Goal: Information Seeking & Learning: Learn about a topic

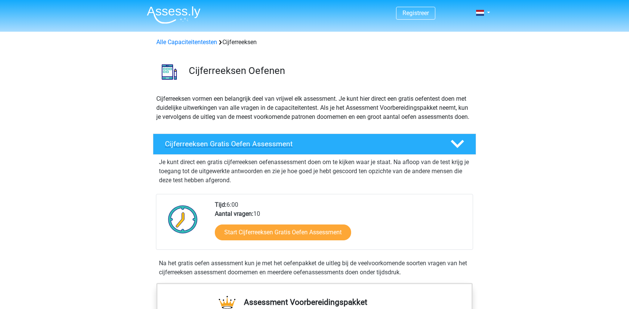
click at [251, 148] on h4 "Cijferreeksen Gratis Oefen Assessment" at bounding box center [301, 144] width 273 height 9
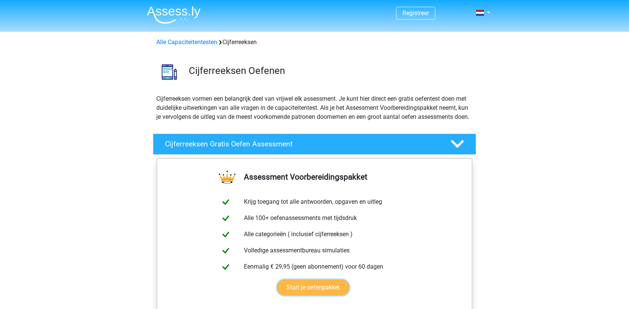
click at [314, 295] on link "Start je oefenpakket" at bounding box center [313, 288] width 72 height 16
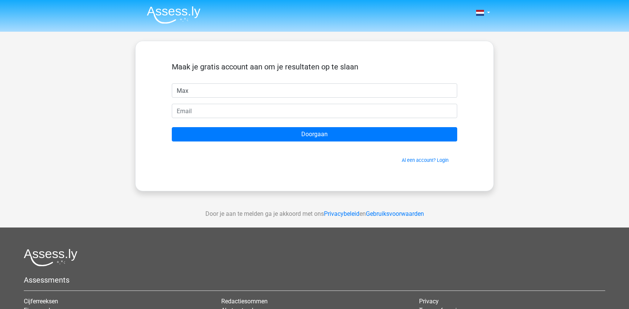
type input "Max"
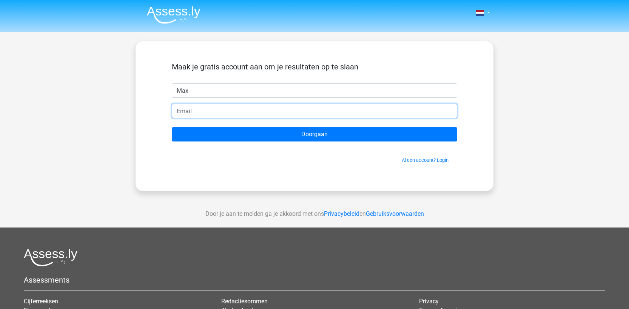
click at [186, 114] on input "email" at bounding box center [314, 111] width 285 height 14
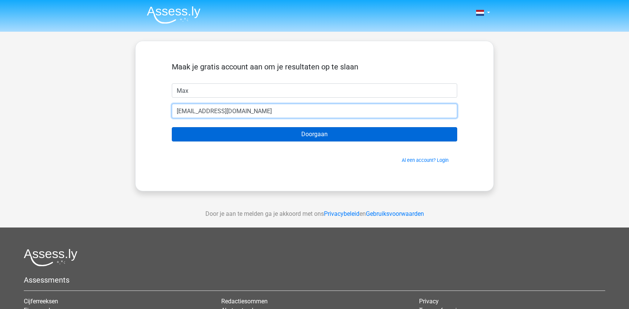
type input "max@xine.nl"
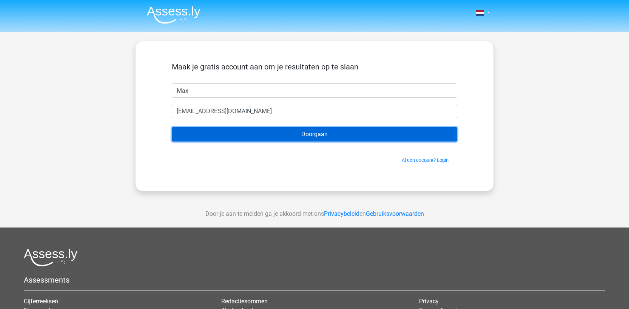
click at [255, 134] on input "Doorgaan" at bounding box center [314, 134] width 285 height 14
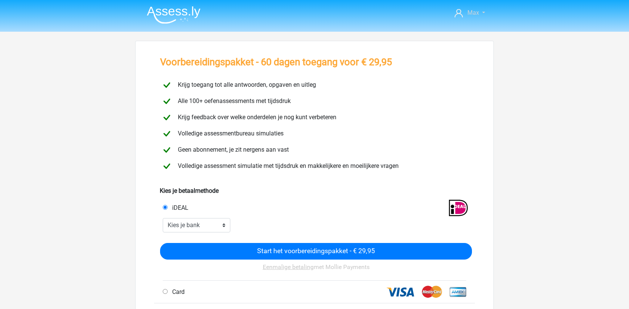
click at [483, 12] on link "Max" at bounding box center [469, 12] width 37 height 9
click at [477, 12] on span "Max" at bounding box center [473, 12] width 12 height 7
click at [480, 11] on link "Max" at bounding box center [469, 12] width 37 height 9
click at [466, 42] on link "Logout" at bounding box center [461, 48] width 52 height 12
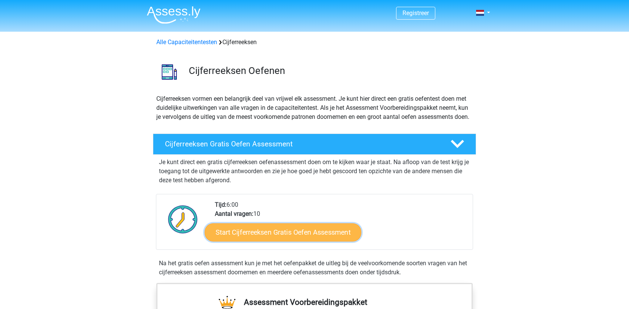
drag, startPoint x: 0, startPoint y: 0, endPoint x: 295, endPoint y: 242, distance: 381.9
click at [295, 241] on link "Start Cijferreeksen Gratis Oefen Assessment" at bounding box center [283, 232] width 157 height 18
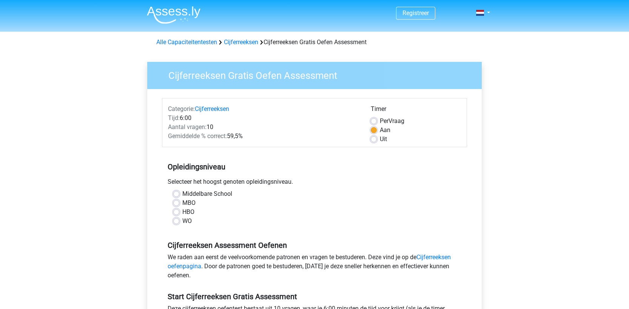
click at [182, 222] on label "WO" at bounding box center [186, 221] width 9 height 9
click at [177, 222] on input "WO" at bounding box center [176, 221] width 6 height 8
radio input "true"
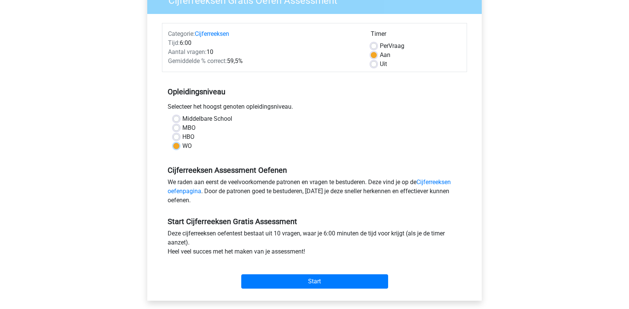
scroll to position [75, 0]
click at [439, 183] on link "Cijferreeksen oefenpagina" at bounding box center [309, 186] width 283 height 16
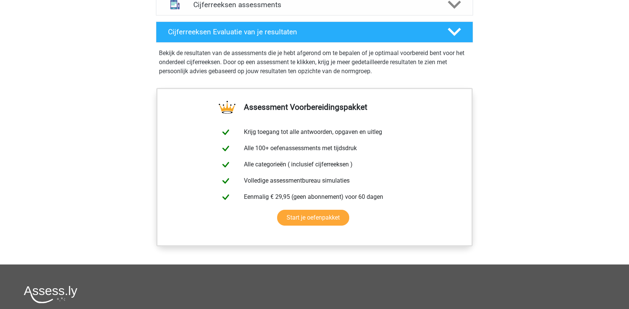
scroll to position [491, 0]
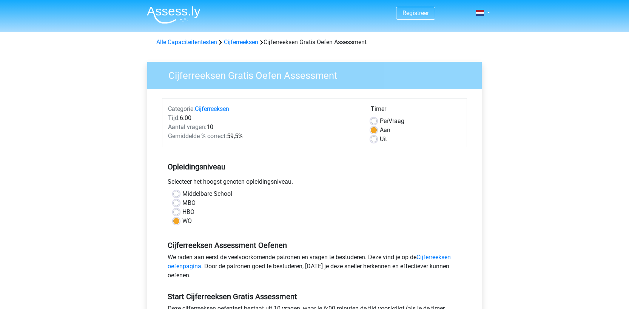
scroll to position [72, 0]
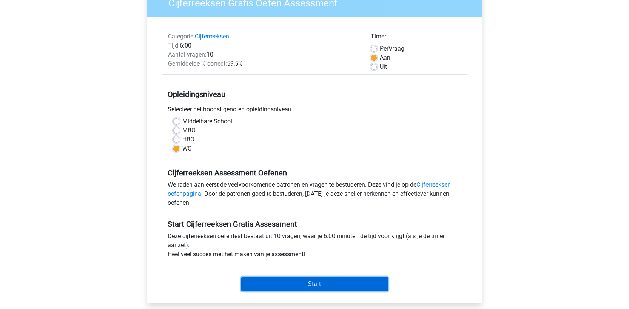
click at [327, 283] on input "Start" at bounding box center [314, 284] width 147 height 14
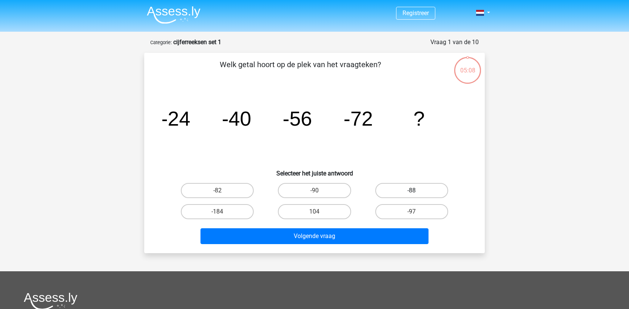
click at [411, 189] on label "-88" at bounding box center [411, 190] width 73 height 15
click at [411, 191] on input "-88" at bounding box center [413, 193] width 5 height 5
radio input "true"
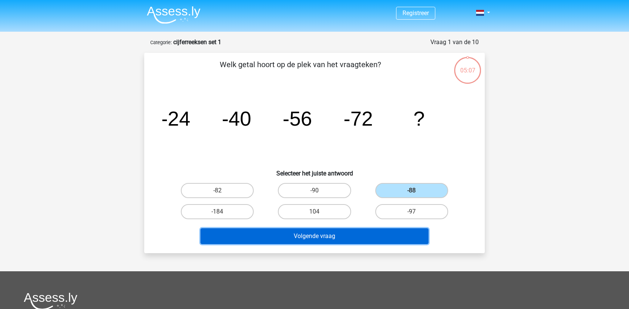
click at [305, 238] on button "Volgende vraag" at bounding box center [314, 236] width 228 height 16
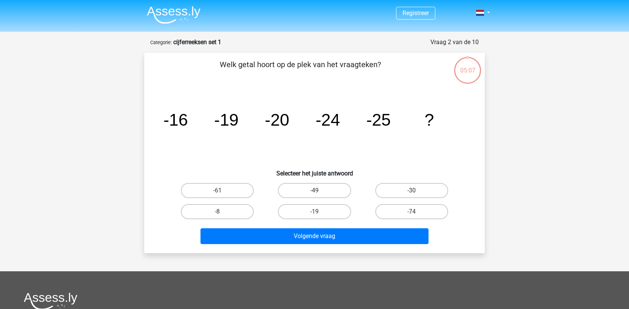
scroll to position [38, 0]
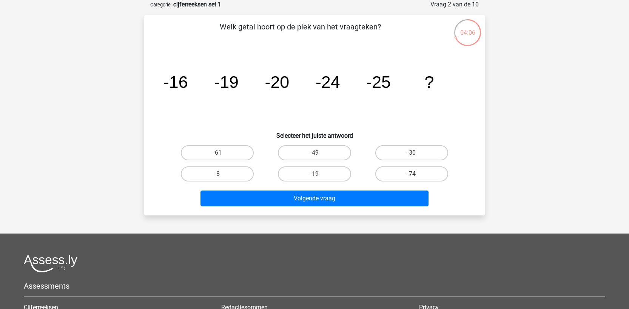
click at [412, 152] on div "-30" at bounding box center [411, 152] width 91 height 15
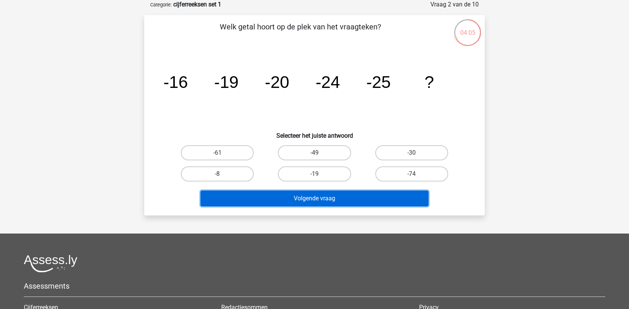
click at [311, 197] on button "Volgende vraag" at bounding box center [314, 199] width 228 height 16
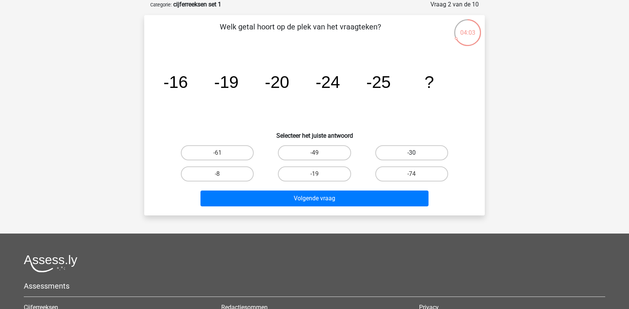
click at [409, 154] on label "-30" at bounding box center [411, 152] width 73 height 15
click at [411, 154] on input "-30" at bounding box center [413, 155] width 5 height 5
radio input "true"
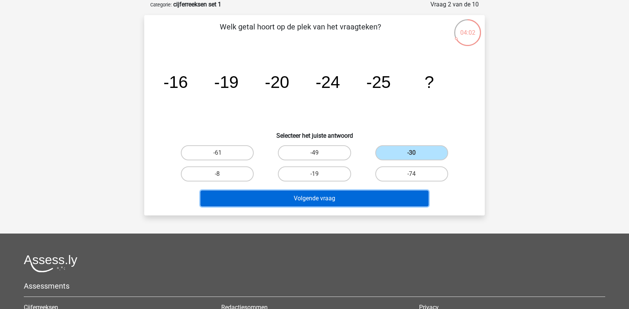
click at [357, 195] on button "Volgende vraag" at bounding box center [314, 199] width 228 height 16
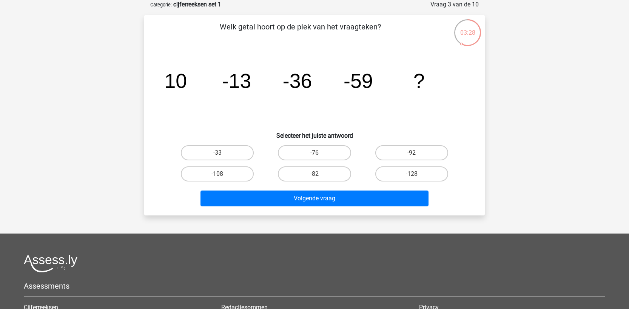
click at [315, 175] on input "-82" at bounding box center [316, 176] width 5 height 5
radio input "true"
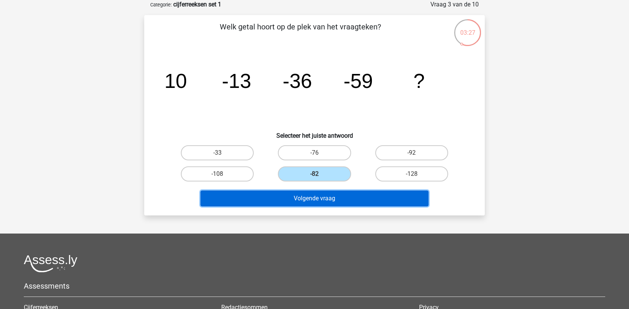
click at [337, 200] on button "Volgende vraag" at bounding box center [314, 199] width 228 height 16
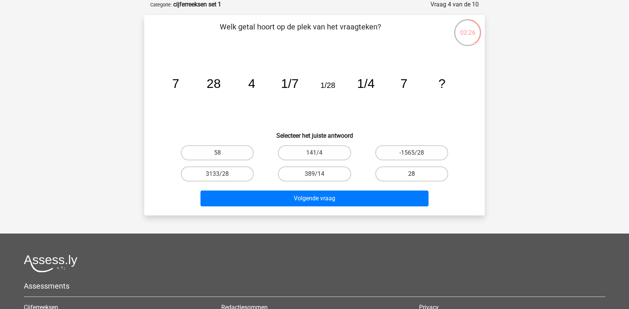
click at [417, 174] on label "28" at bounding box center [411, 173] width 73 height 15
click at [416, 174] on input "28" at bounding box center [413, 176] width 5 height 5
radio input "true"
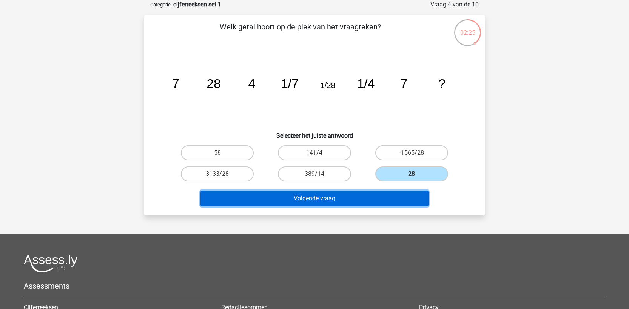
click at [356, 199] on button "Volgende vraag" at bounding box center [314, 199] width 228 height 16
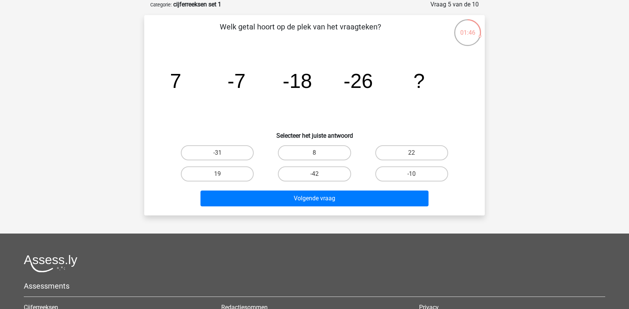
click at [315, 175] on input "-42" at bounding box center [316, 176] width 5 height 5
radio input "true"
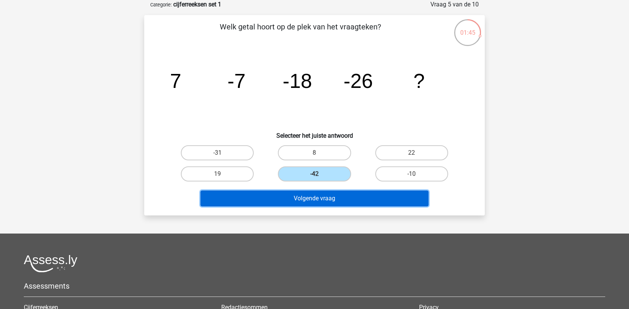
click at [323, 200] on button "Volgende vraag" at bounding box center [314, 199] width 228 height 16
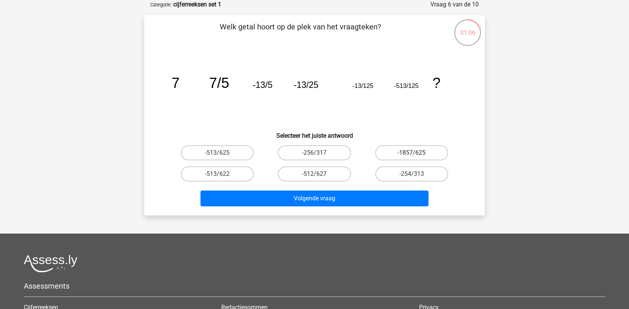
click at [410, 152] on label "-1857/625" at bounding box center [411, 152] width 73 height 15
click at [411, 153] on input "-1857/625" at bounding box center [413, 155] width 5 height 5
radio input "true"
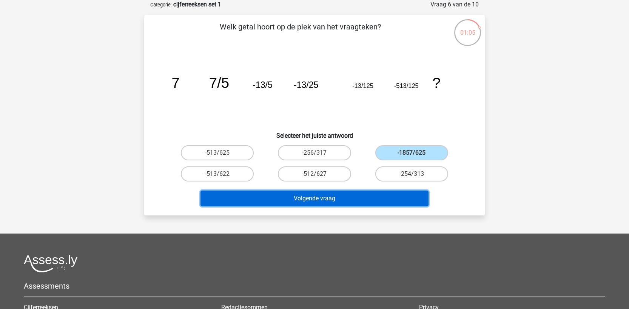
click at [374, 199] on button "Volgende vraag" at bounding box center [314, 199] width 228 height 16
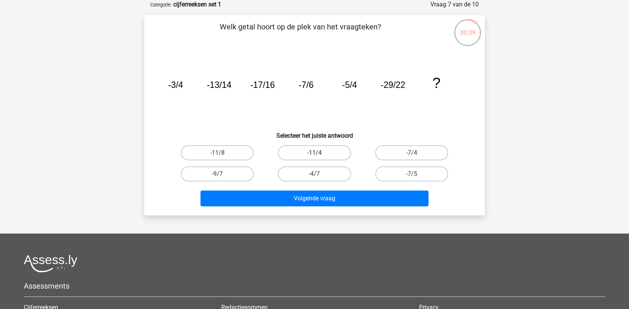
click at [334, 152] on label "-11/4" at bounding box center [314, 152] width 73 height 15
click at [319, 153] on input "-11/4" at bounding box center [316, 155] width 5 height 5
radio input "true"
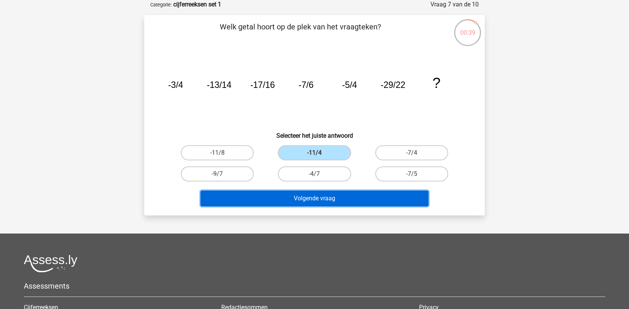
click at [341, 195] on button "Volgende vraag" at bounding box center [314, 199] width 228 height 16
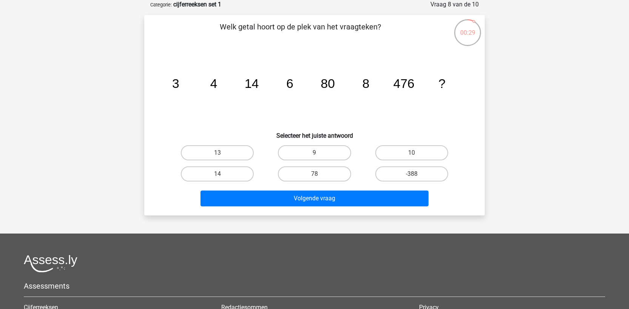
click at [316, 177] on input "78" at bounding box center [316, 176] width 5 height 5
radio input "true"
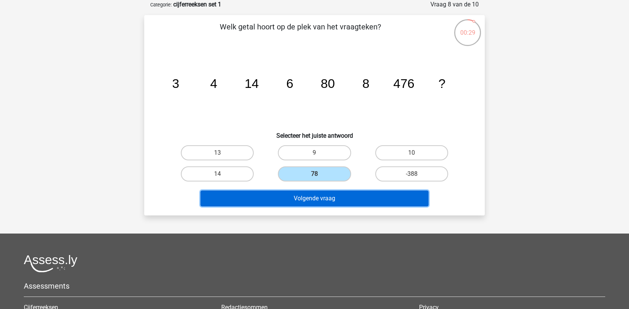
click at [321, 195] on button "Volgende vraag" at bounding box center [314, 199] width 228 height 16
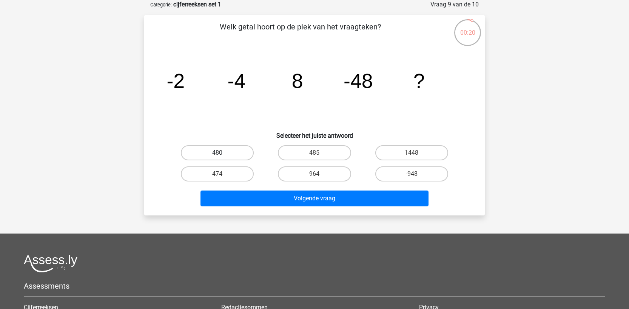
click at [231, 154] on label "480" at bounding box center [217, 152] width 73 height 15
click at [222, 154] on input "480" at bounding box center [219, 155] width 5 height 5
radio input "true"
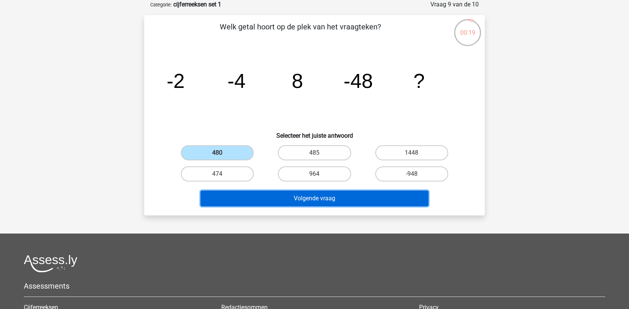
click at [291, 198] on button "Volgende vraag" at bounding box center [314, 199] width 228 height 16
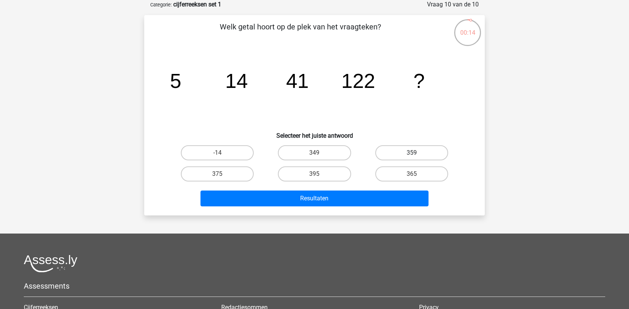
click at [410, 152] on label "359" at bounding box center [411, 152] width 73 height 15
click at [411, 153] on input "359" at bounding box center [413, 155] width 5 height 5
radio input "true"
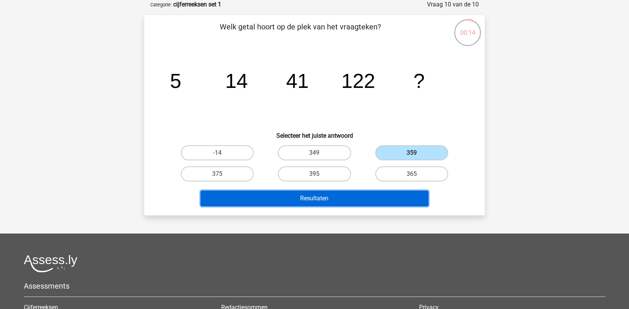
click at [342, 195] on button "Resultaten" at bounding box center [314, 199] width 228 height 16
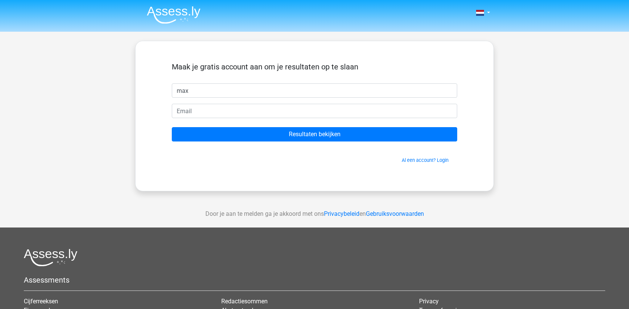
type input "max"
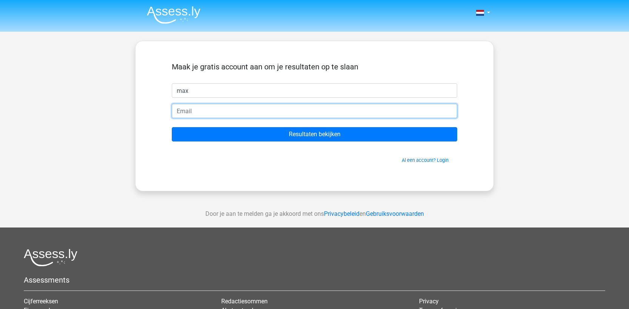
drag, startPoint x: 184, startPoint y: 111, endPoint x: 188, endPoint y: 113, distance: 4.8
click at [184, 111] on input "email" at bounding box center [314, 111] width 285 height 14
type input "[EMAIL_ADDRESS][DOMAIN_NAME]"
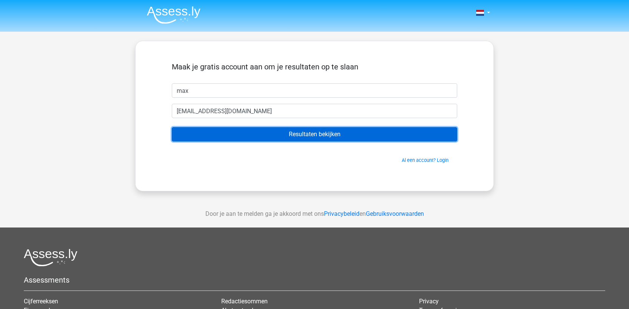
click at [300, 134] on input "Resultaten bekijken" at bounding box center [314, 134] width 285 height 14
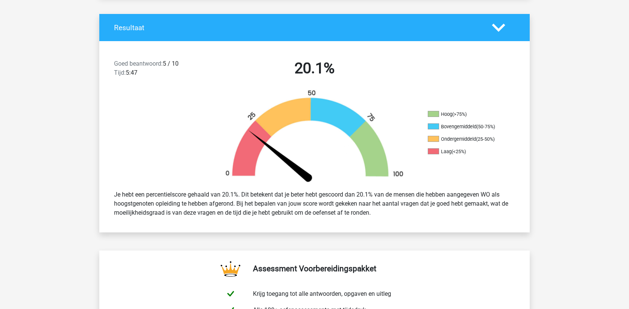
scroll to position [151, 0]
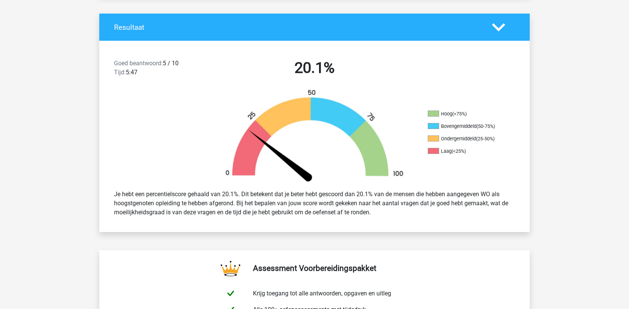
drag, startPoint x: 183, startPoint y: 203, endPoint x: 380, endPoint y: 215, distance: 196.6
click at [380, 215] on div "Je hebt een percentielscore gehaald van 20.1%. Dit betekent dat je beter hebt g…" at bounding box center [314, 203] width 412 height 33
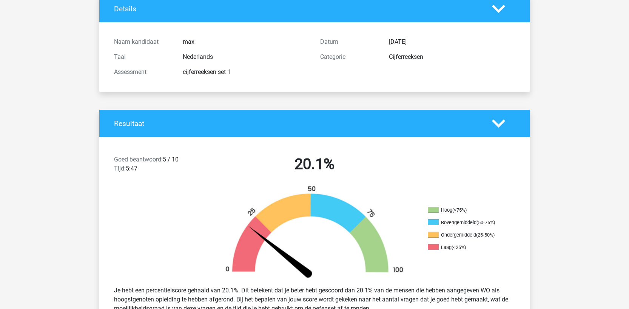
scroll to position [0, 0]
